Goal: Task Accomplishment & Management: Use online tool/utility

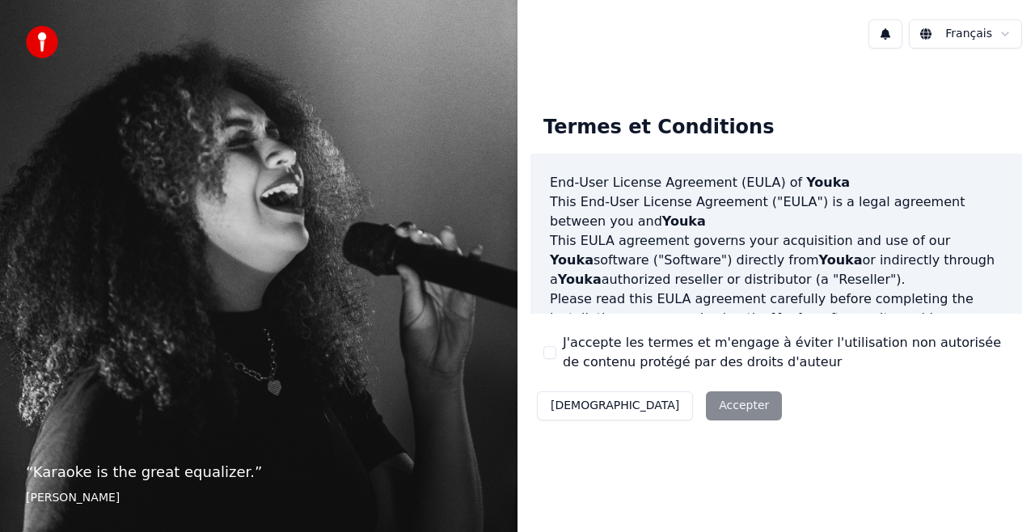
click at [692, 411] on div "Décliner Accepter" at bounding box center [659, 406] width 258 height 42
click at [676, 415] on div "Décliner Accepter" at bounding box center [659, 406] width 258 height 42
click at [554, 351] on button "J'accepte les termes et m'engage à éviter l'utilisation non autorisée de conten…" at bounding box center [549, 352] width 13 height 13
click at [706, 412] on button "Accepter" at bounding box center [744, 405] width 76 height 29
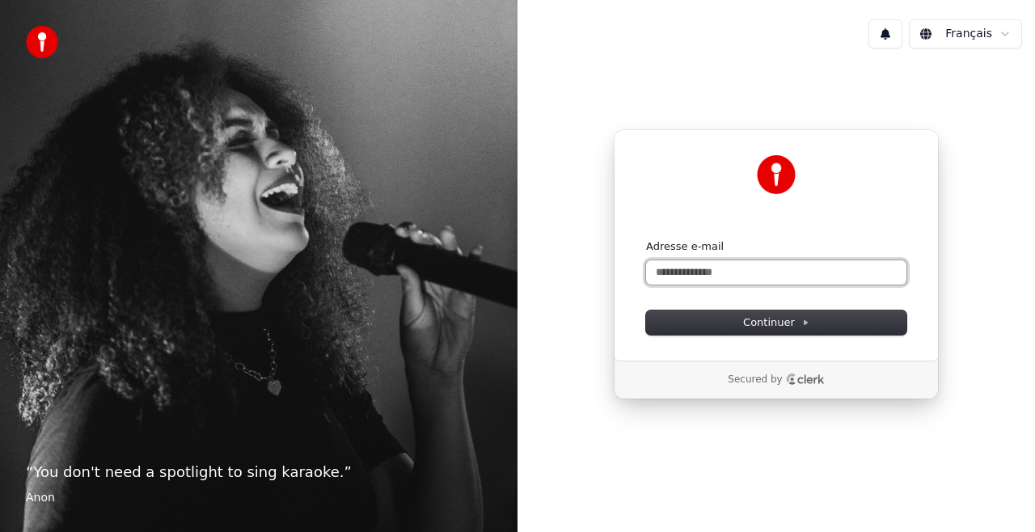
click at [700, 268] on input "Adresse e-mail" at bounding box center [776, 272] width 260 height 24
click at [646, 239] on button "submit" at bounding box center [646, 239] width 0 height 0
type input "**********"
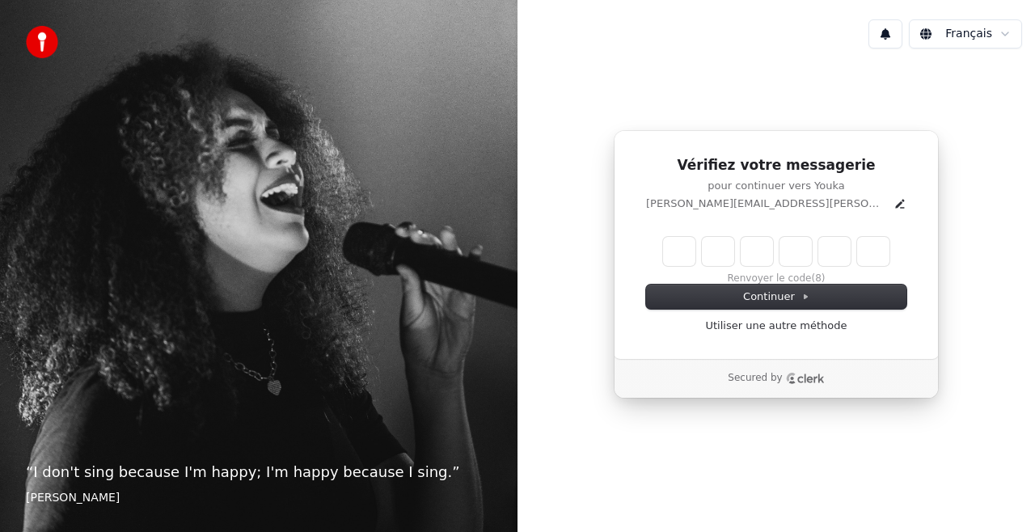
click at [681, 246] on input "Enter verification code" at bounding box center [776, 251] width 226 height 29
type input "******"
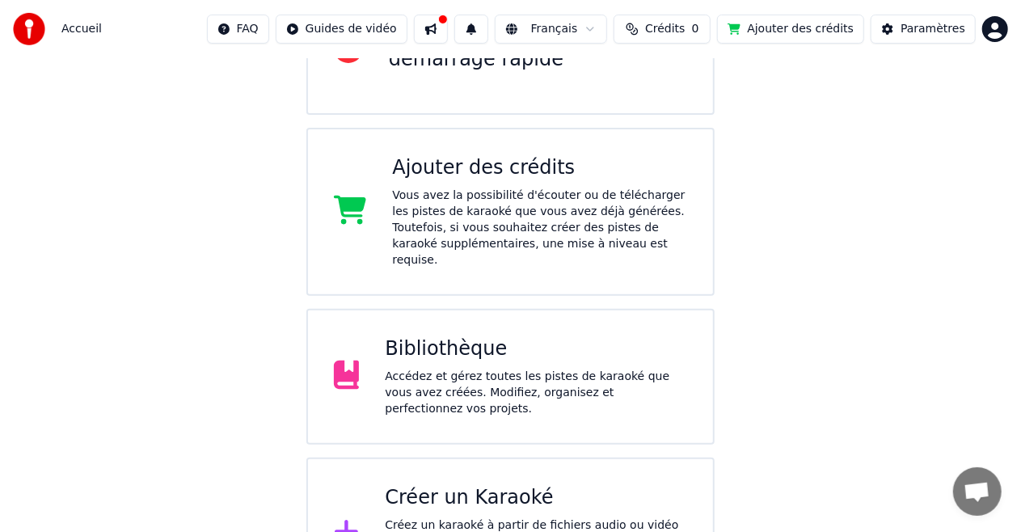
scroll to position [260, 0]
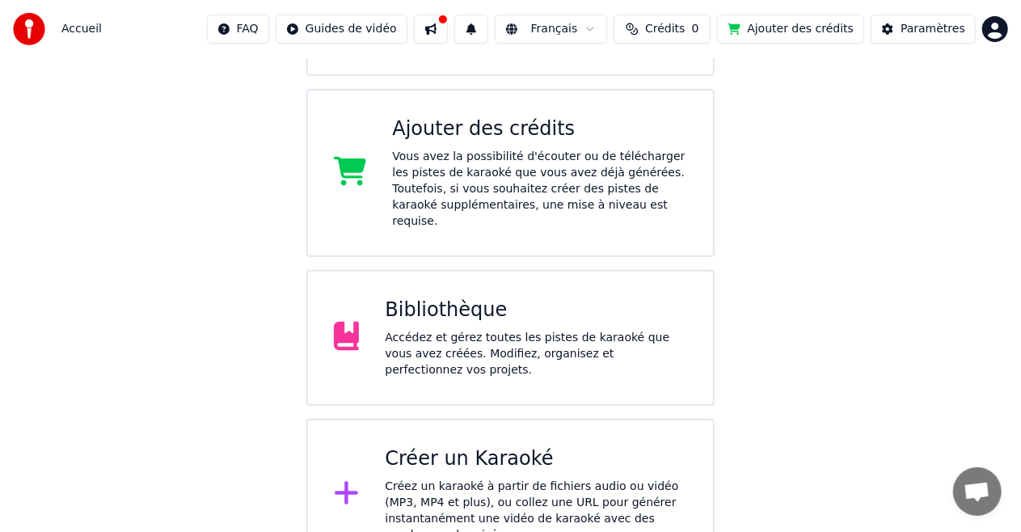
click at [485, 446] on div "Créer un Karaoké" at bounding box center [536, 459] width 302 height 26
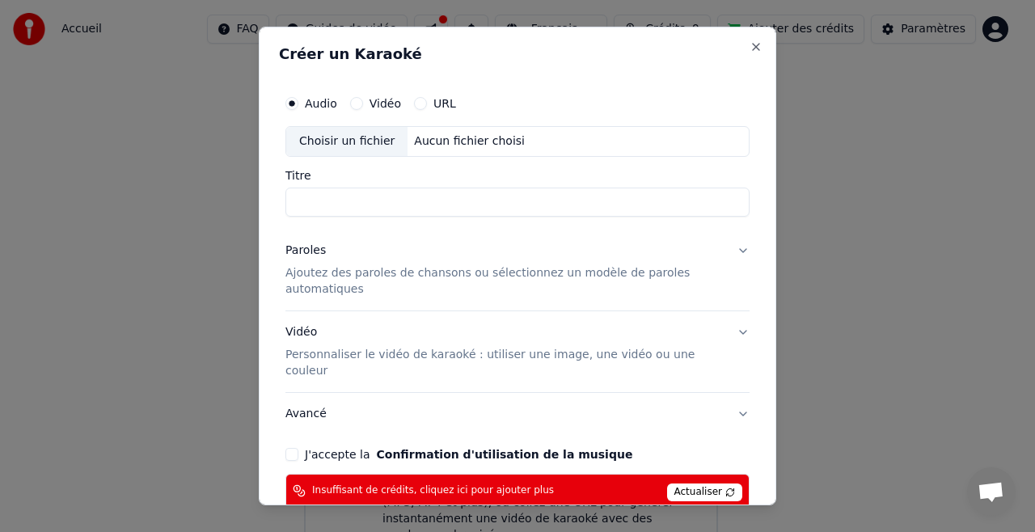
click at [702, 483] on span "Actualiser" at bounding box center [705, 492] width 76 height 18
click at [749, 45] on button "Close" at bounding box center [755, 46] width 13 height 13
